Goal: Navigation & Orientation: Find specific page/section

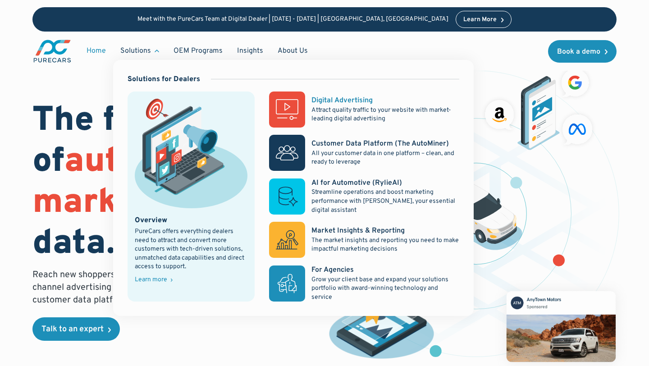
click at [342, 108] on p "Attract quality traffic to your website with market-leading digital advertising" at bounding box center [385, 115] width 148 height 18
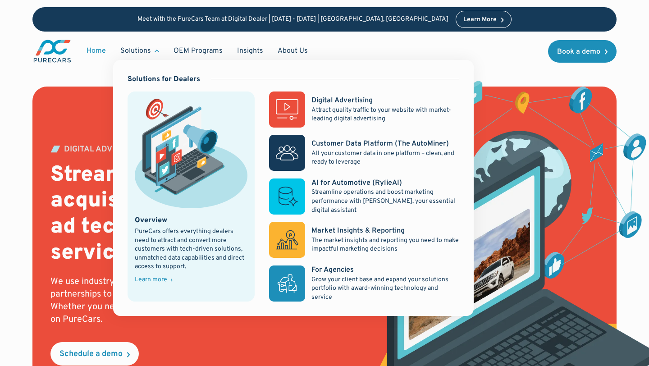
click at [100, 49] on link "Home" at bounding box center [96, 50] width 34 height 17
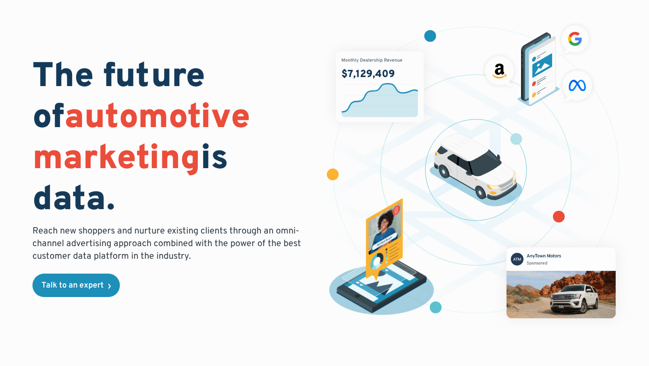
scroll to position [26, 0]
